Goal: Find contact information: Find contact information

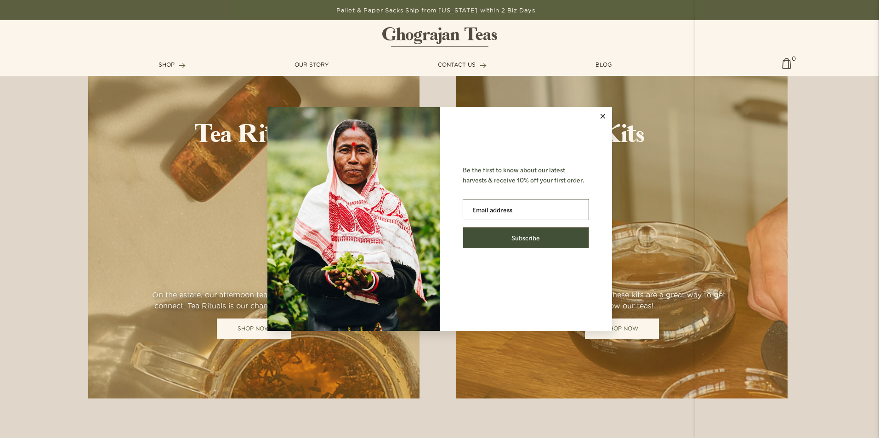
scroll to position [919, 0]
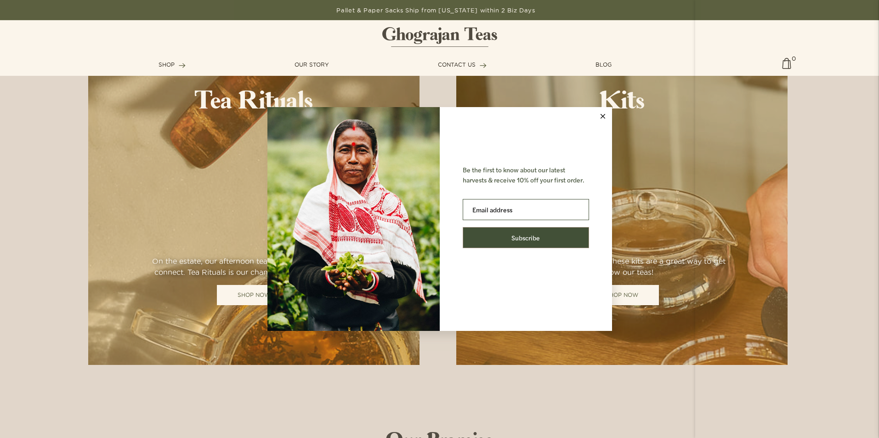
click at [460, 64] on div "Be the first to know about our latest harvests & receive 10% off your first ord…" at bounding box center [439, 219] width 879 height 438
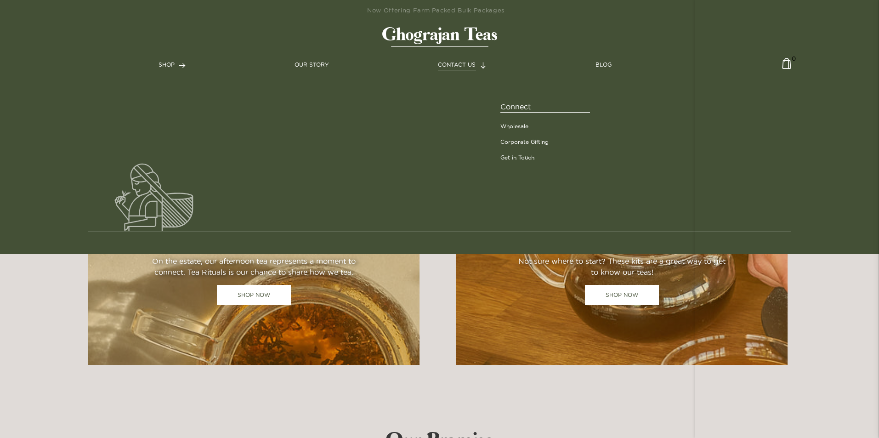
click at [460, 64] on span "CONTACT US" at bounding box center [457, 65] width 38 height 6
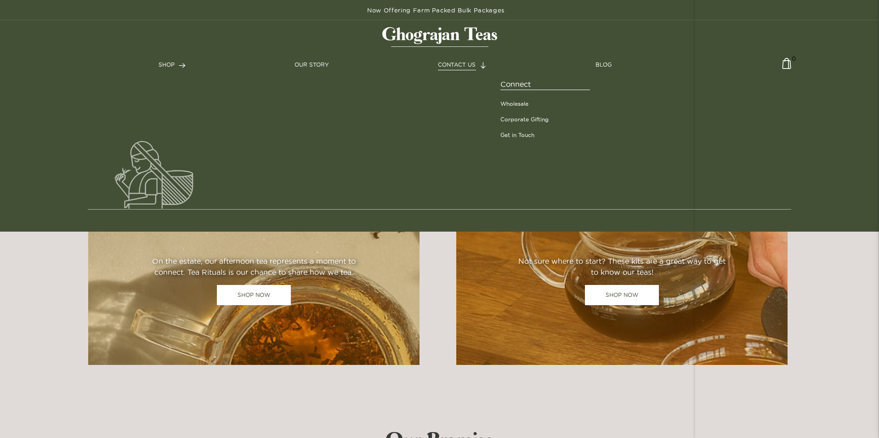
click at [461, 63] on span "CONTACT US" at bounding box center [457, 65] width 38 height 6
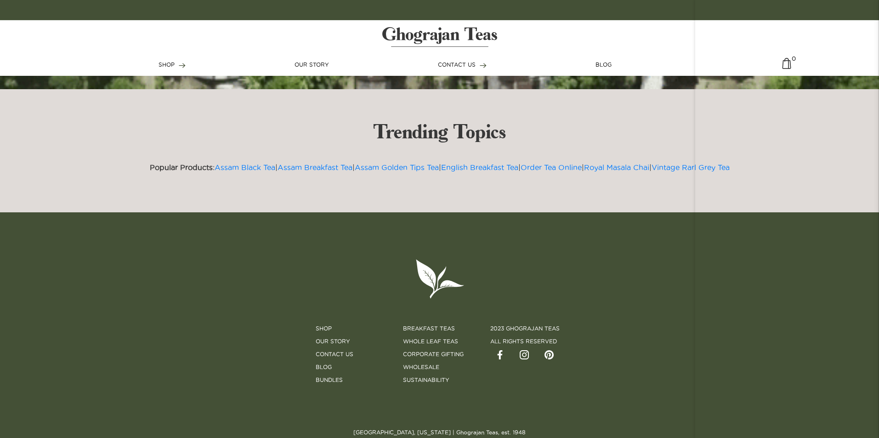
scroll to position [2745, 0]
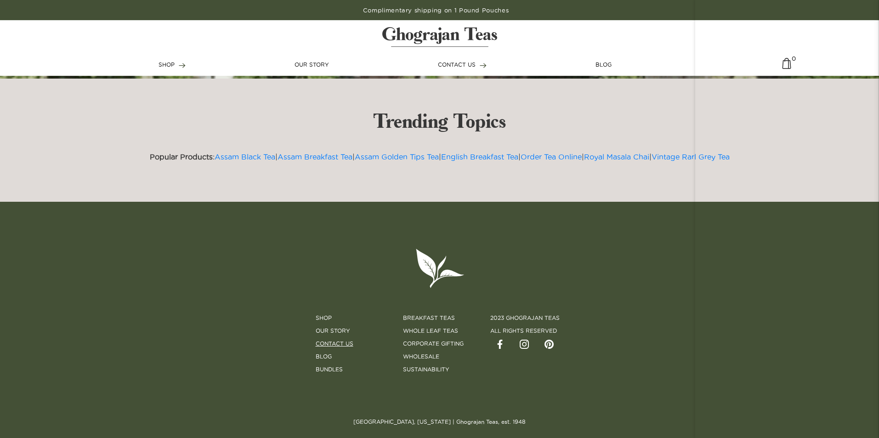
click at [327, 341] on link "Contact Us" at bounding box center [335, 344] width 38 height 8
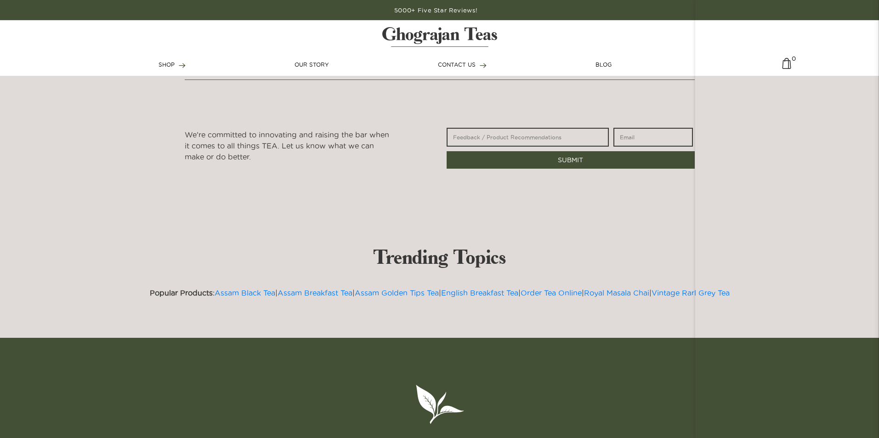
scroll to position [893, 0]
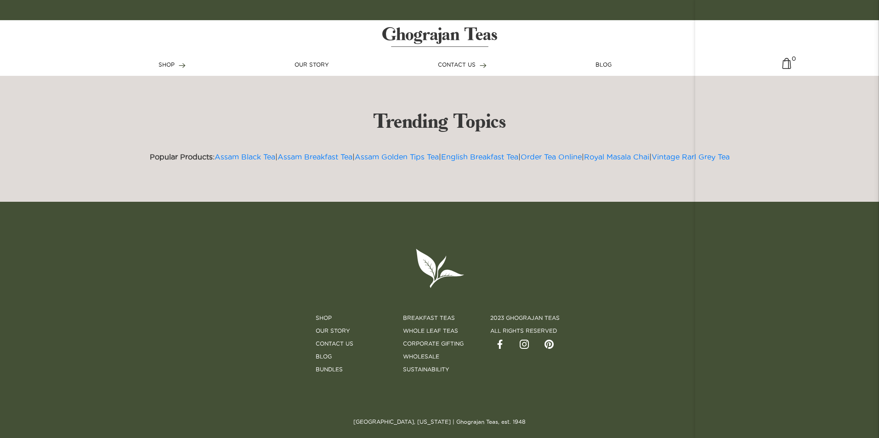
click at [500, 348] on img at bounding box center [500, 344] width 9 height 9
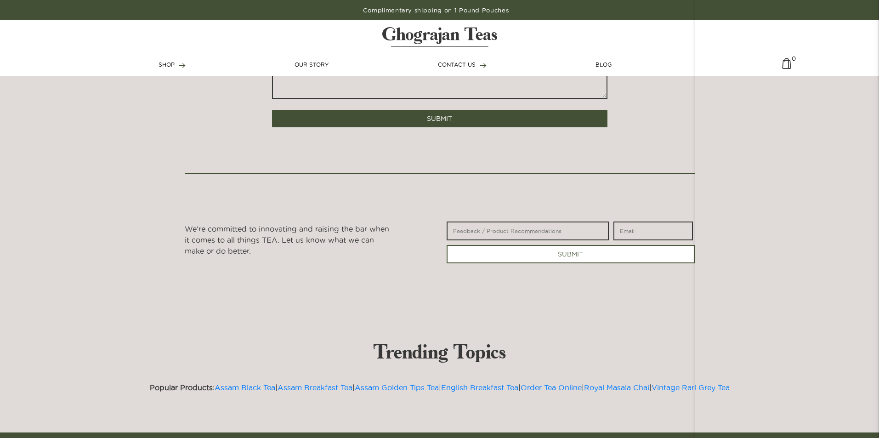
scroll to position [433, 0]
